Goal: Transaction & Acquisition: Book appointment/travel/reservation

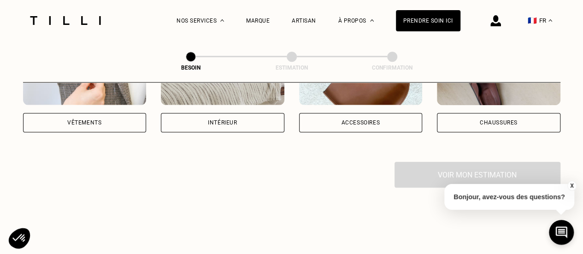
scroll to position [173, 0]
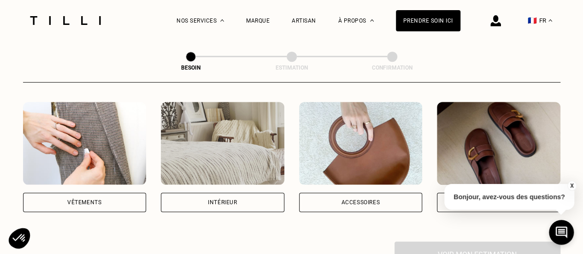
click at [369, 200] on div "Accessoires" at bounding box center [360, 203] width 39 height 6
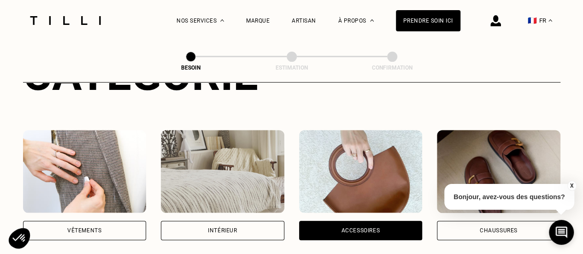
scroll to position [144, 0]
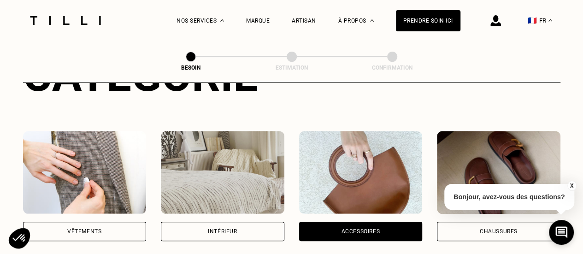
click at [111, 222] on div "Vêtements" at bounding box center [85, 231] width 124 height 19
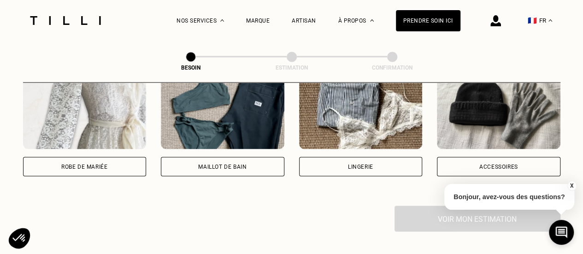
scroll to position [706, 0]
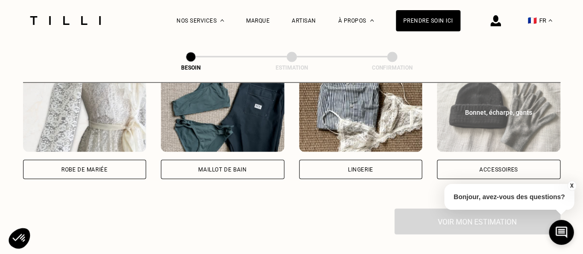
click at [487, 165] on div "Accessoires" at bounding box center [499, 169] width 124 height 19
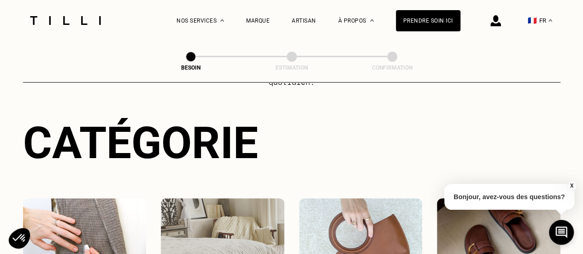
scroll to position [0, 0]
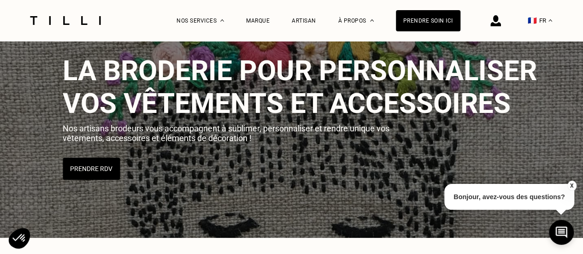
scroll to position [36, 0]
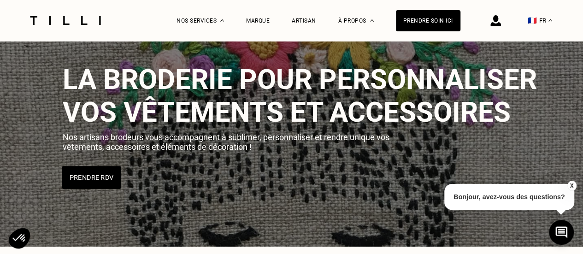
click at [98, 173] on button "Prendre RDV" at bounding box center [91, 177] width 59 height 23
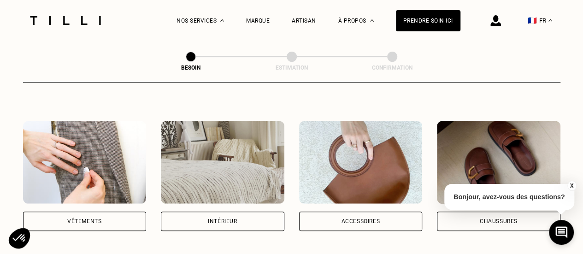
scroll to position [159, 0]
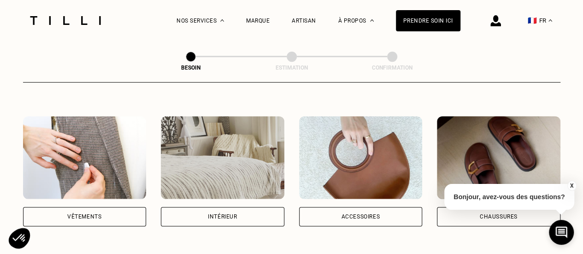
click at [214, 168] on img at bounding box center [223, 157] width 124 height 83
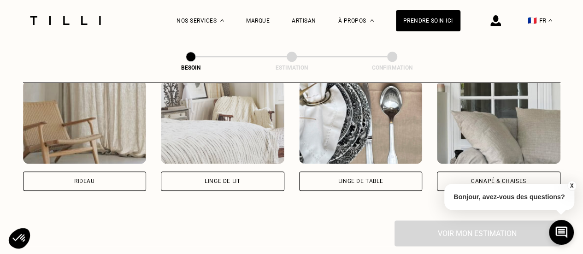
scroll to position [443, 0]
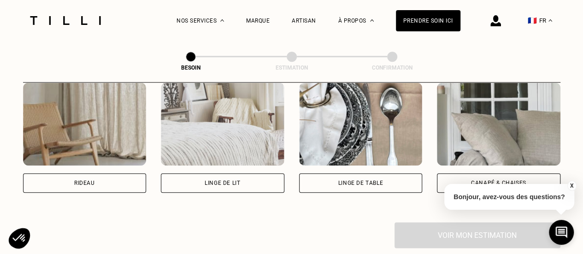
click at [354, 180] on div "Linge de table" at bounding box center [360, 183] width 45 height 6
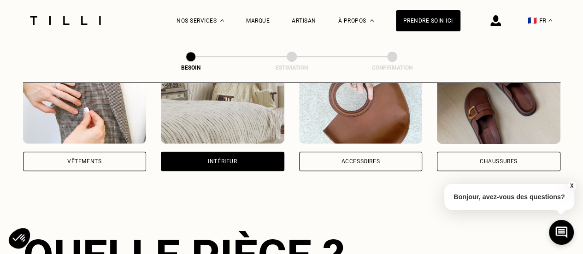
scroll to position [219, 0]
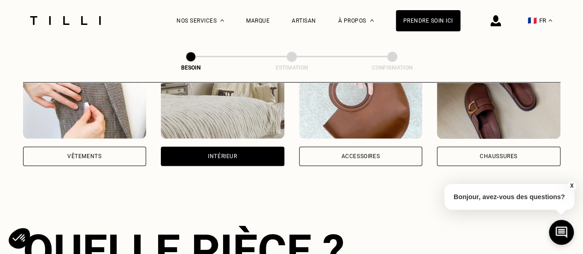
click at [374, 147] on div "Accessoires" at bounding box center [361, 156] width 124 height 19
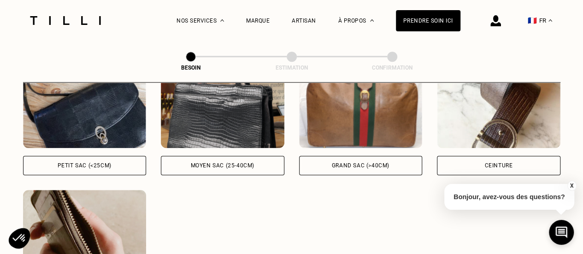
scroll to position [466, 0]
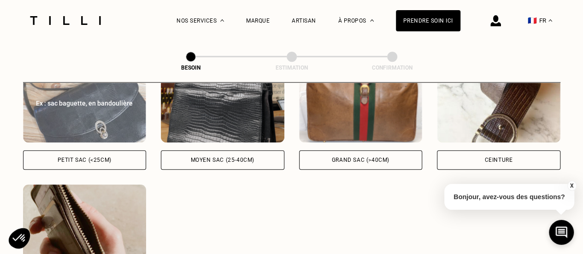
click at [89, 157] on div "Petit sac (<25cm)" at bounding box center [85, 160] width 54 height 6
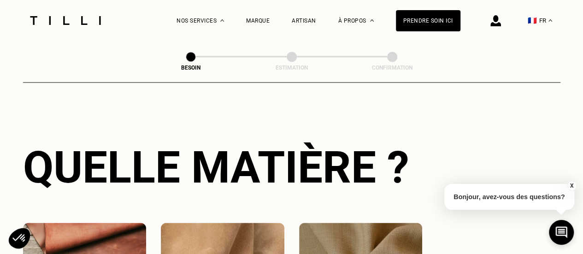
scroll to position [814, 0]
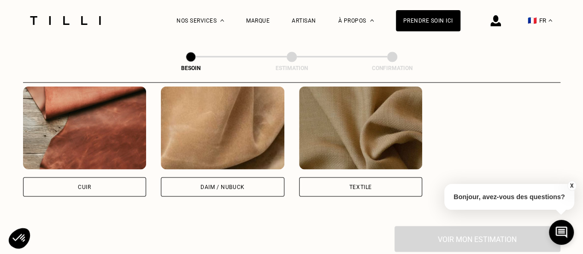
click at [350, 169] on div "Textile" at bounding box center [361, 141] width 124 height 110
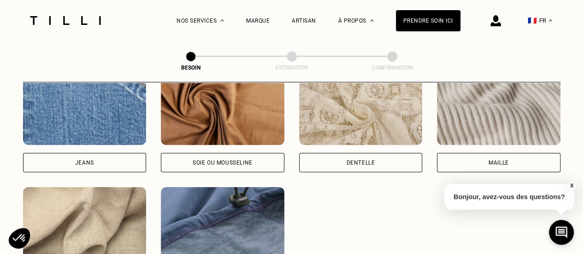
scroll to position [1214, 0]
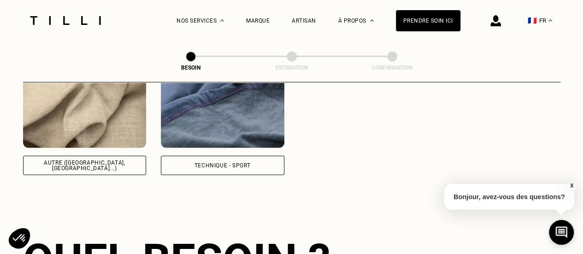
click at [80, 160] on div "Autre ([GEOGRAPHIC_DATA], [GEOGRAPHIC_DATA]...)" at bounding box center [85, 165] width 108 height 11
select select "FR"
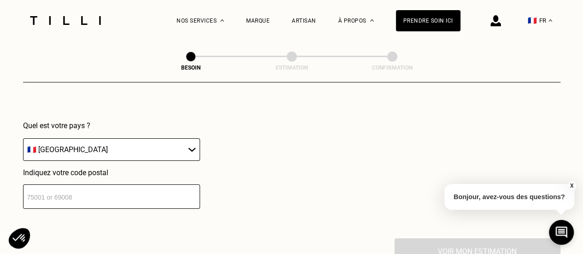
scroll to position [1409, 0]
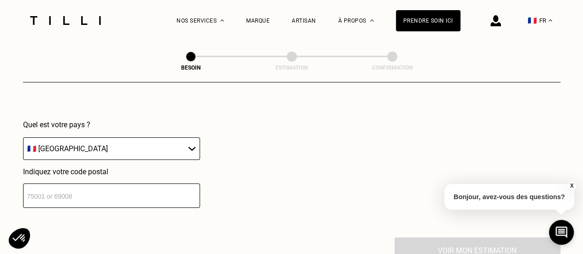
click at [144, 188] on input "number" at bounding box center [111, 196] width 177 height 24
type input "75007"
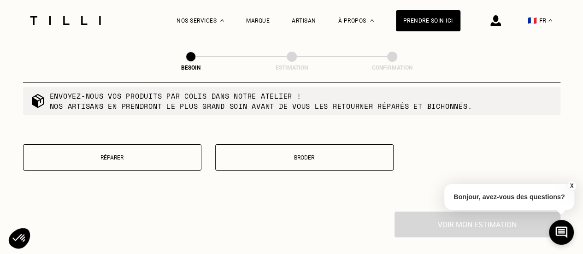
scroll to position [1671, 0]
click at [138, 95] on p "Envoyez-nous vos produits par colis dans notre atelier ! Nos artisans en prendr…" at bounding box center [261, 100] width 423 height 20
click at [322, 144] on button "Broder" at bounding box center [304, 157] width 178 height 26
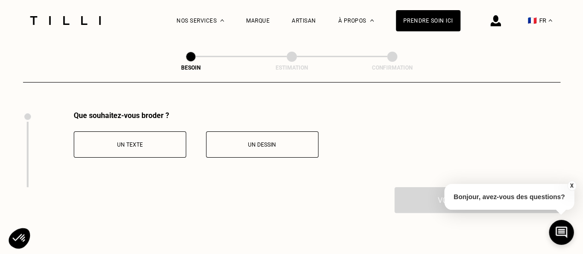
scroll to position [1773, 0]
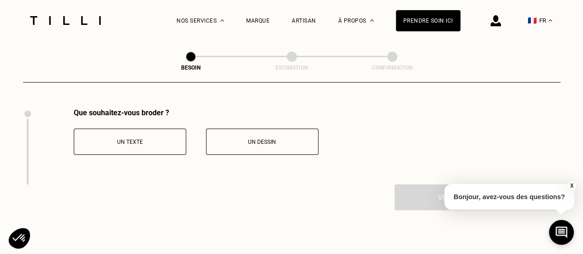
click at [114, 139] on p "Un texte" at bounding box center [130, 142] width 102 height 6
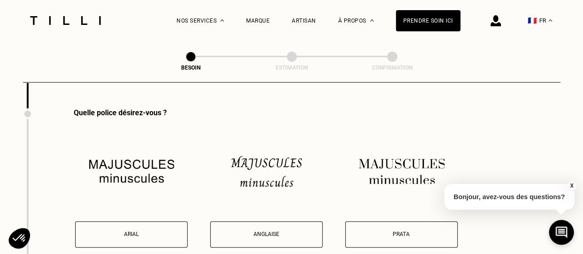
scroll to position [1755, 0]
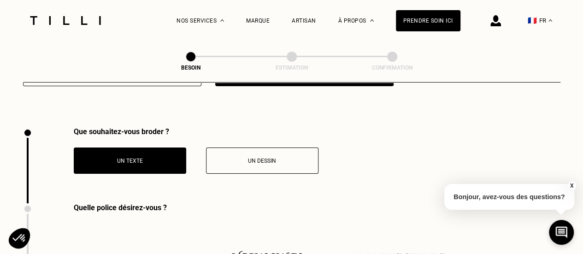
click at [257, 150] on button "Un dessin" at bounding box center [262, 161] width 113 height 26
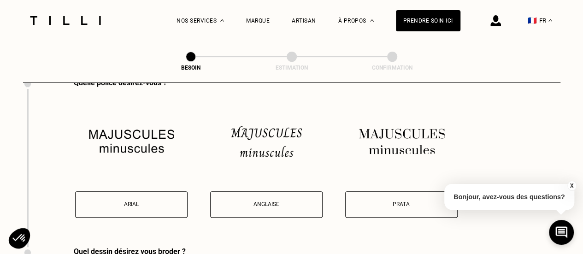
scroll to position [1879, 0]
click at [263, 137] on img at bounding box center [266, 141] width 113 height 85
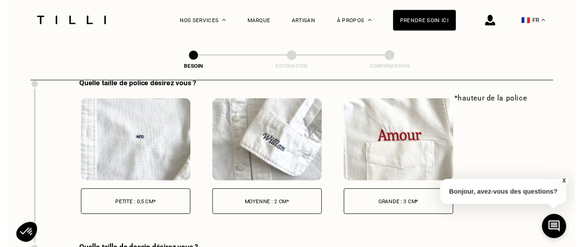
scroll to position [2976, 0]
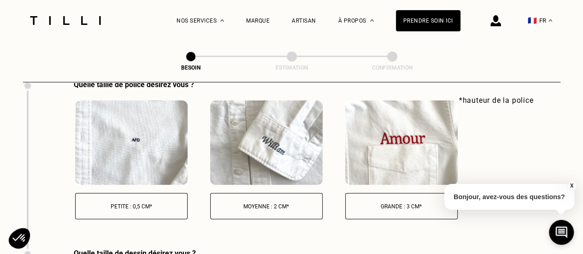
click at [277, 203] on p "Moyenne : 2 cm*" at bounding box center [266, 206] width 102 height 6
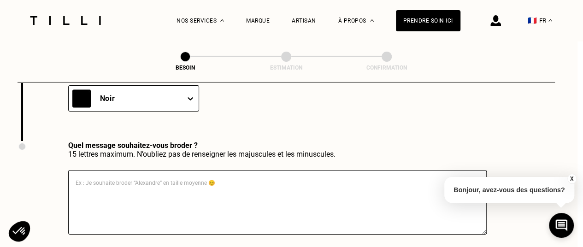
scroll to position [3329, 6]
click at [158, 178] on textarea at bounding box center [277, 201] width 419 height 65
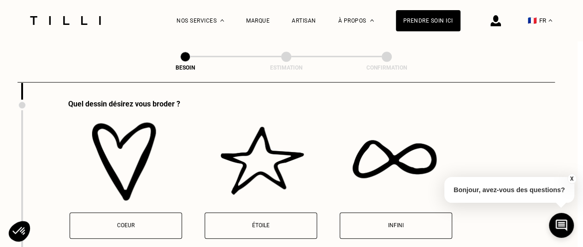
scroll to position [2045, 6]
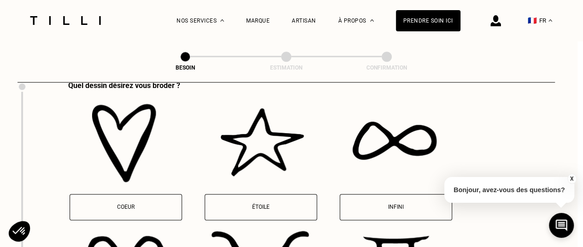
type textarea "Fifty [PERSON_NAME]"
click at [124, 198] on button "Coeur" at bounding box center [126, 207] width 113 height 26
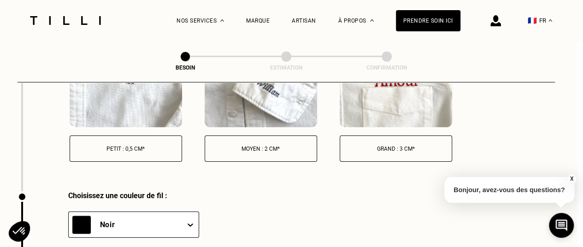
scroll to position [3202, 6]
click at [259, 157] on div "Quelle taille de dessin désirez vous ? Petit : 0,5 cm* Moyen : 2 cm* Grand : 3 …" at bounding box center [270, 106] width 504 height 169
click at [259, 156] on button "Moyen : 2 cm*" at bounding box center [261, 148] width 113 height 26
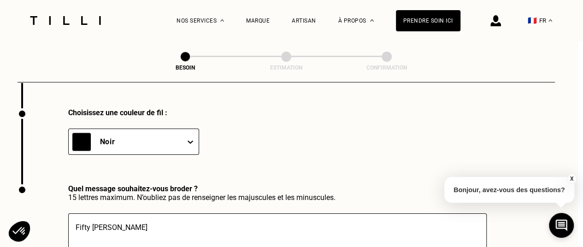
scroll to position [3286, 6]
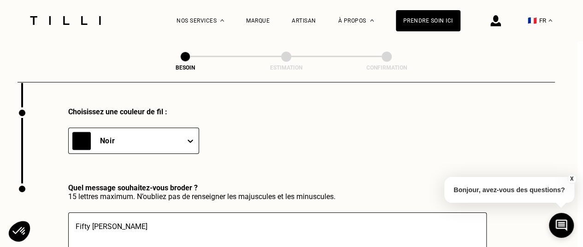
click at [200, 141] on div "Choisissez une couleur de fil : Noir" at bounding box center [287, 145] width 538 height 76
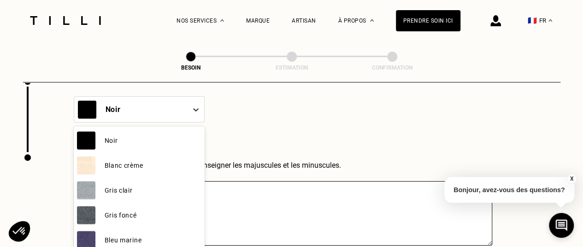
click at [194, 123] on div "12 results available. Use Up and Down to choose options, press Enter to select …" at bounding box center [139, 109] width 131 height 26
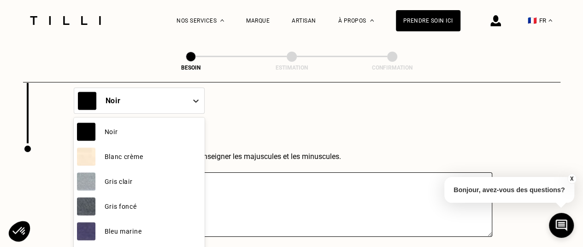
scroll to position [3327, 0]
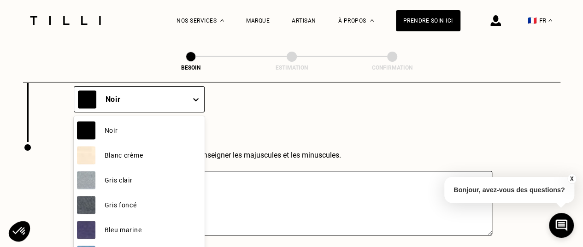
click at [275, 127] on div "Choisissez une couleur de fil : 12 results available. Use Up and Down to choose…" at bounding box center [292, 104] width 538 height 76
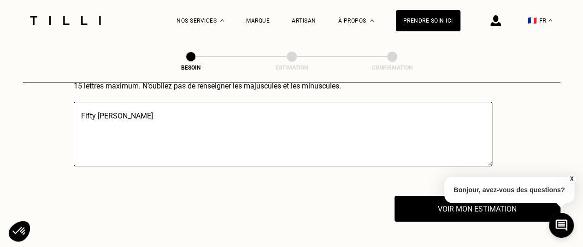
scroll to position [3441, 0]
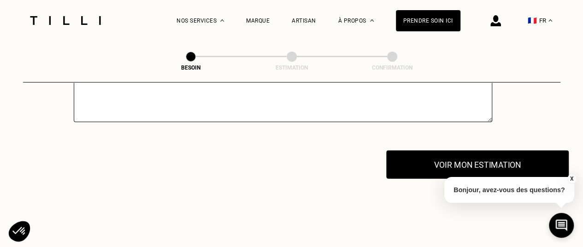
click at [488, 151] on button "Voir mon estimation" at bounding box center [477, 165] width 183 height 29
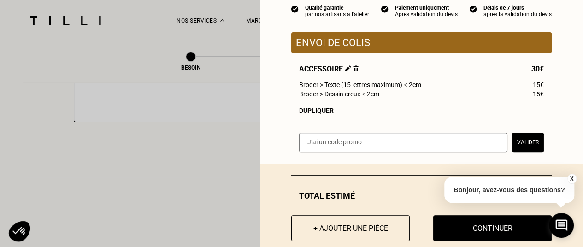
scroll to position [92, 0]
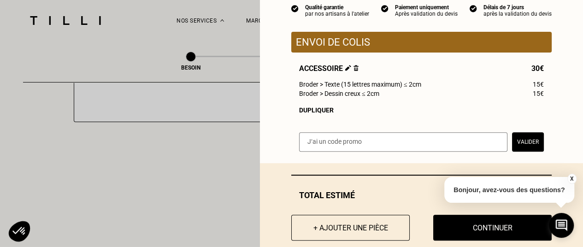
click at [308, 110] on div "Dupliquer" at bounding box center [421, 110] width 245 height 7
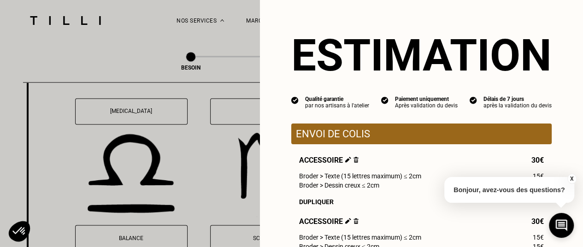
scroll to position [2401, 0]
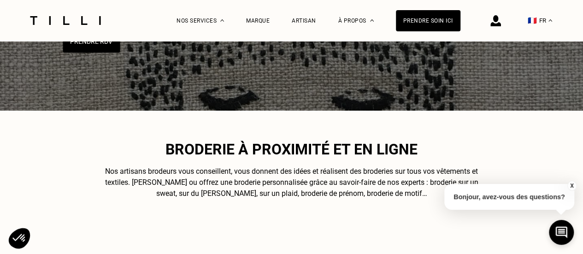
scroll to position [174, 0]
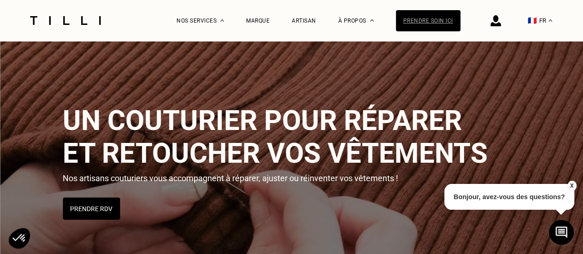
click at [433, 21] on div "Prendre soin ici" at bounding box center [428, 20] width 65 height 21
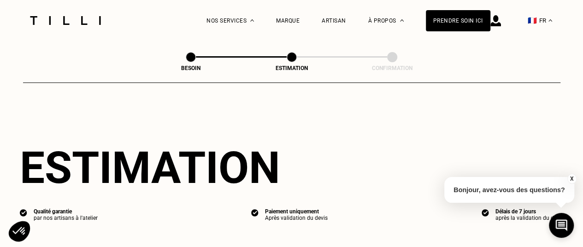
select select "FR"
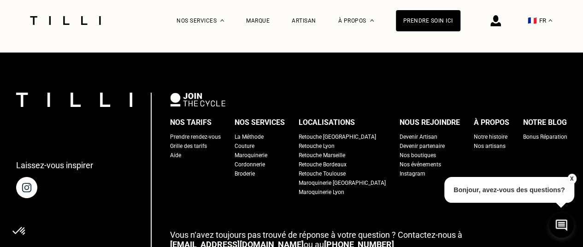
scroll to position [1074, 0]
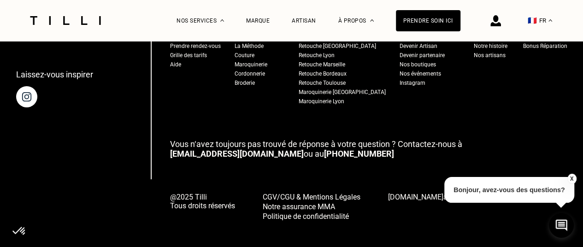
click at [206, 123] on div "Nos tarifs Prendre rendez-vous Grille des tarifs Aide Nos services La Méthode C…" at bounding box center [368, 111] width 397 height 219
drag, startPoint x: 178, startPoint y: 139, endPoint x: 231, endPoint y: 140, distance: 53.0
click at [231, 140] on div "Laissez-vous inspirer Nos tarifs Prendre rendez-vous Grille des tarifs Aide Nos…" at bounding box center [291, 111] width 551 height 219
drag, startPoint x: 237, startPoint y: 140, endPoint x: 197, endPoint y: 139, distance: 40.1
click at [197, 139] on p "Vous n‘avez toujours pas trouvé de réponse à votre question ? Contactez-nous à …" at bounding box center [368, 148] width 397 height 19
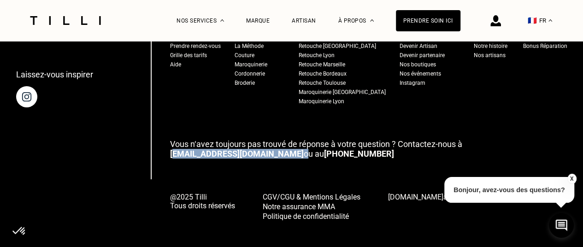
drag, startPoint x: 239, startPoint y: 138, endPoint x: 186, endPoint y: 138, distance: 52.6
click at [186, 139] on p "Vous n‘avez toujours pas trouvé de réponse à votre question ? Contactez-nous à …" at bounding box center [368, 148] width 397 height 19
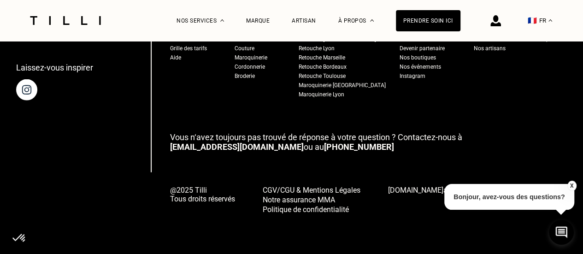
scroll to position [2808, 0]
